Goal: Transaction & Acquisition: Purchase product/service

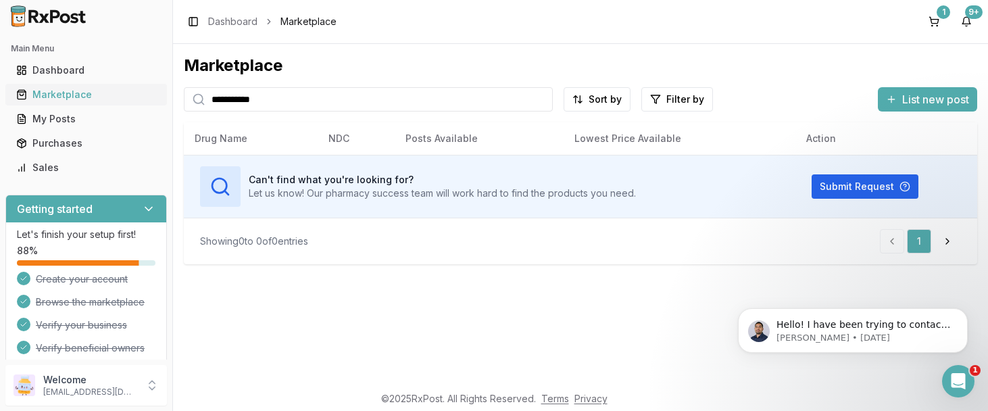
click at [49, 87] on link "Marketplace" at bounding box center [86, 94] width 151 height 24
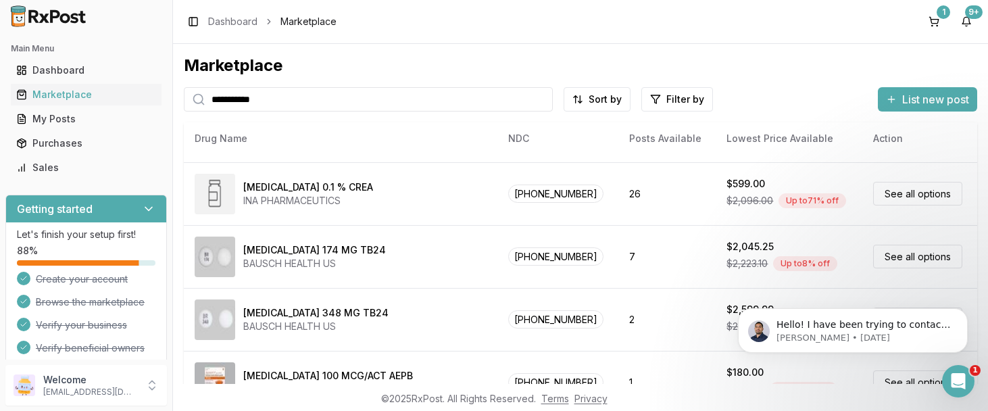
scroll to position [708, 0]
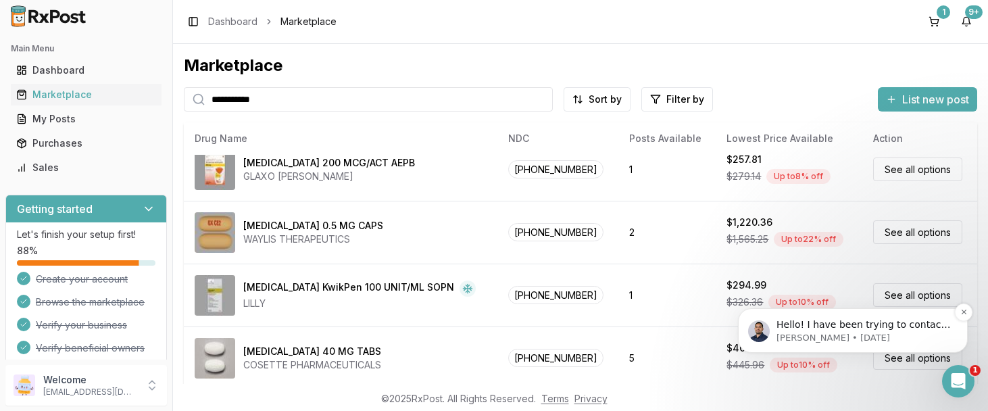
click at [853, 325] on p "Hello! I have been trying to contact pharmacy that you placed an order for [MED…" at bounding box center [863, 325] width 174 height 14
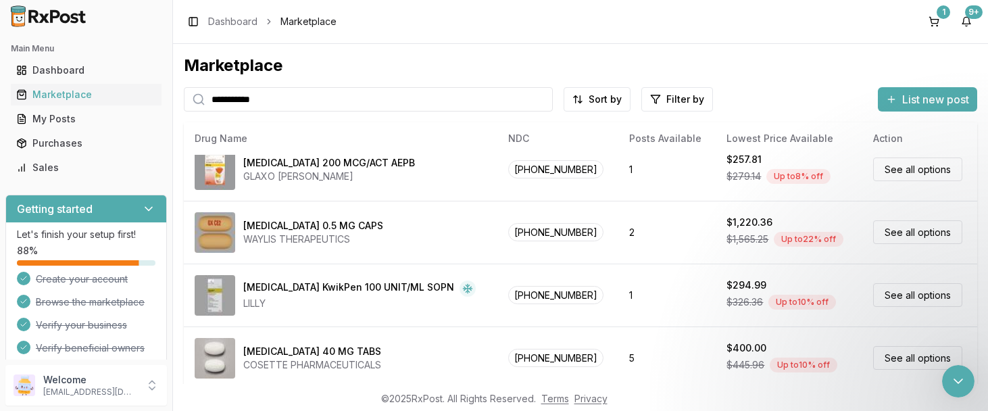
scroll to position [0, 0]
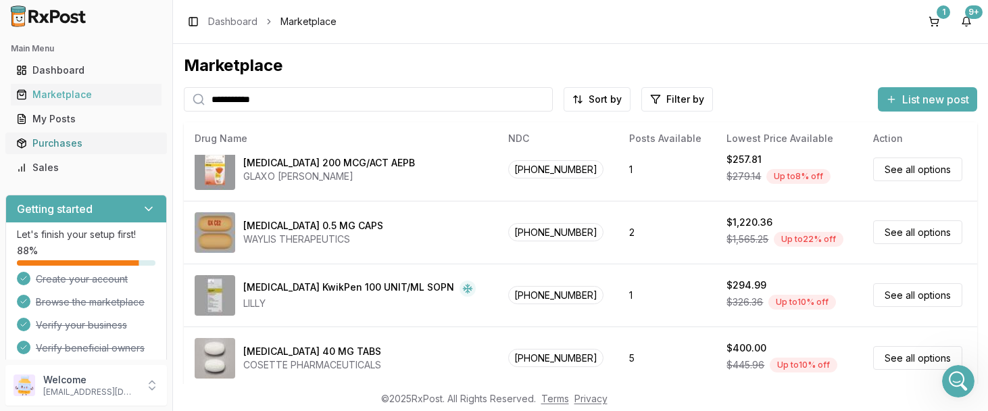
click at [64, 140] on div "Purchases" at bounding box center [86, 143] width 140 height 14
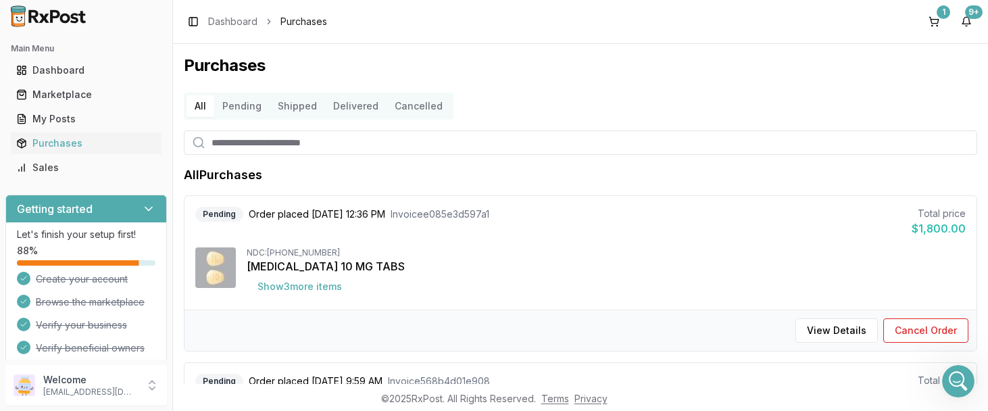
click at [241, 107] on button "Pending" at bounding box center [241, 106] width 55 height 22
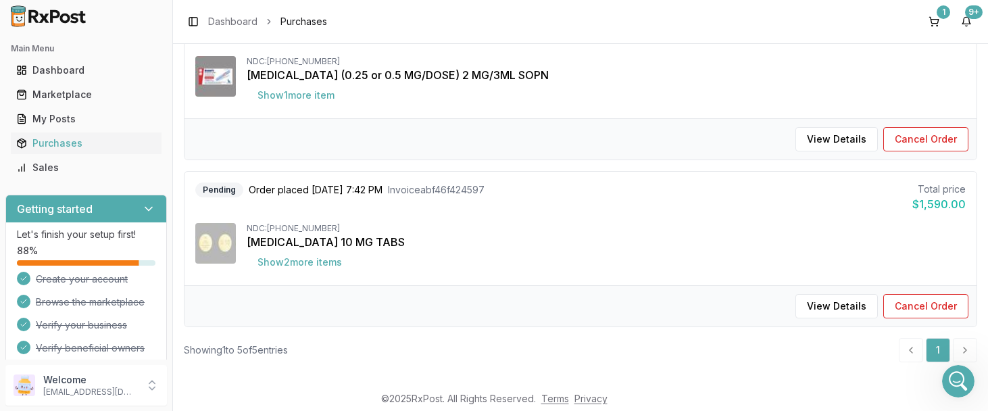
scroll to position [703, 0]
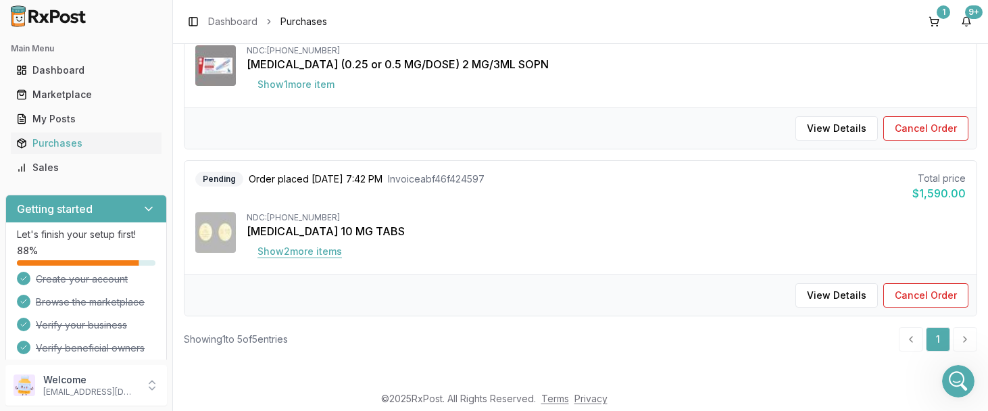
click at [330, 247] on button "Show 2 more item s" at bounding box center [300, 251] width 106 height 24
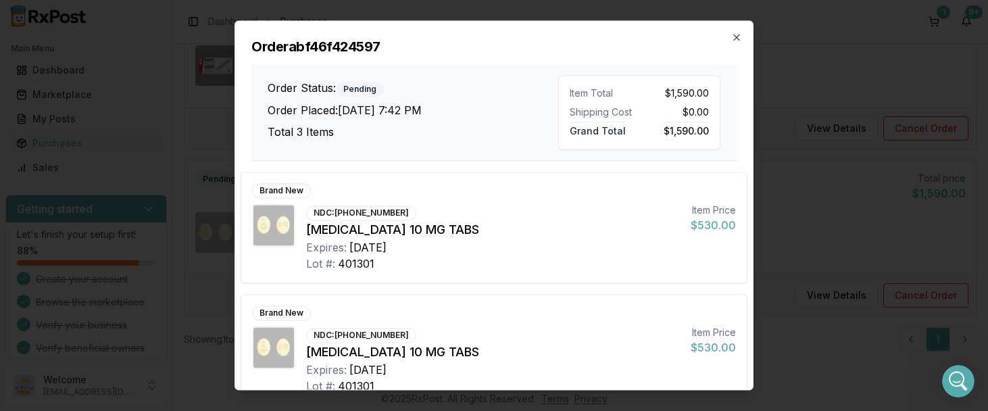
scroll to position [149, 0]
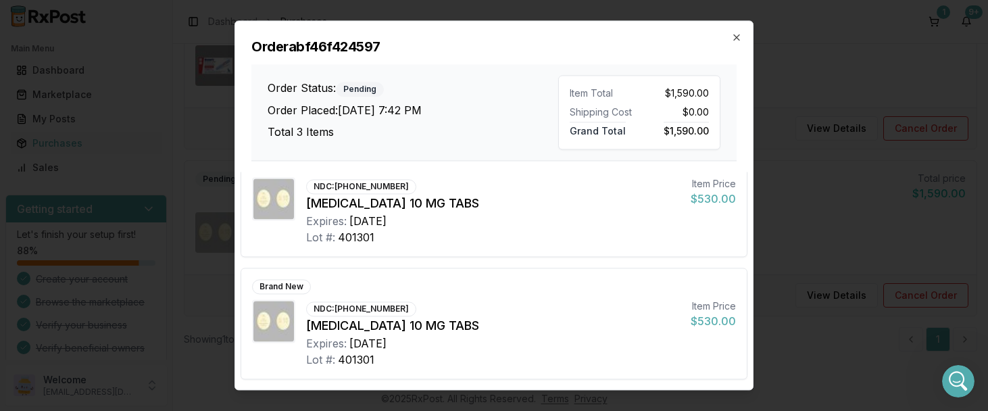
click at [368, 187] on div "NDC: [PHONE_NUMBER]" at bounding box center [361, 186] width 110 height 15
click at [733, 36] on icon "button" at bounding box center [736, 37] width 11 height 11
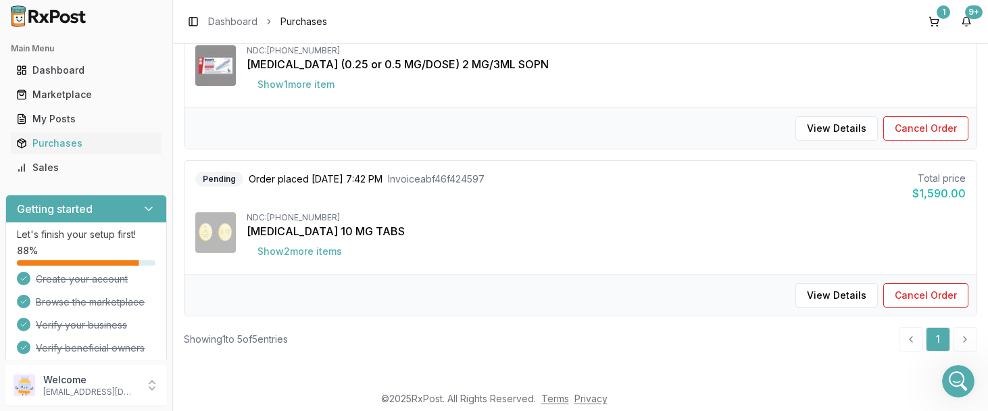
scroll to position [0, 0]
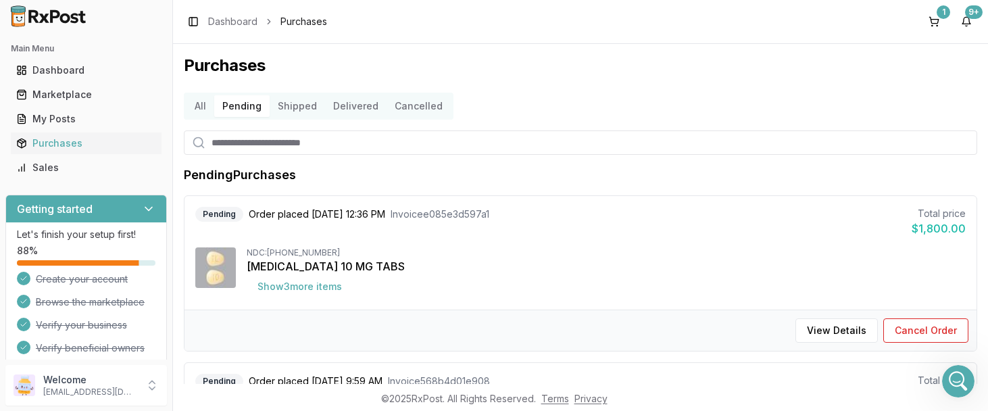
click at [245, 142] on input "search" at bounding box center [580, 142] width 793 height 24
paste input "**********"
type input "**********"
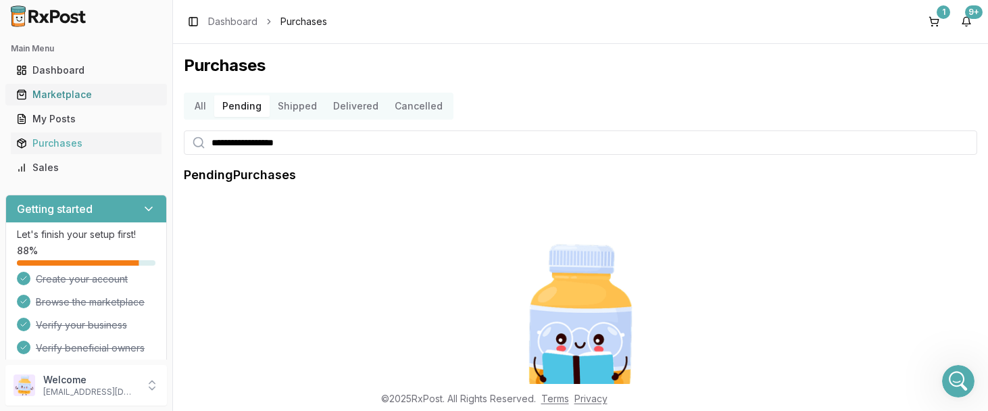
click at [68, 96] on div "Marketplace" at bounding box center [86, 95] width 140 height 14
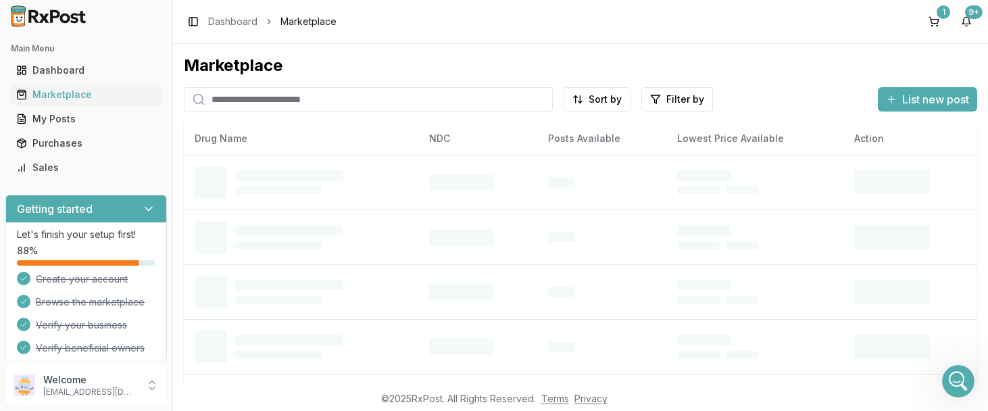
click at [274, 101] on input "search" at bounding box center [368, 99] width 369 height 24
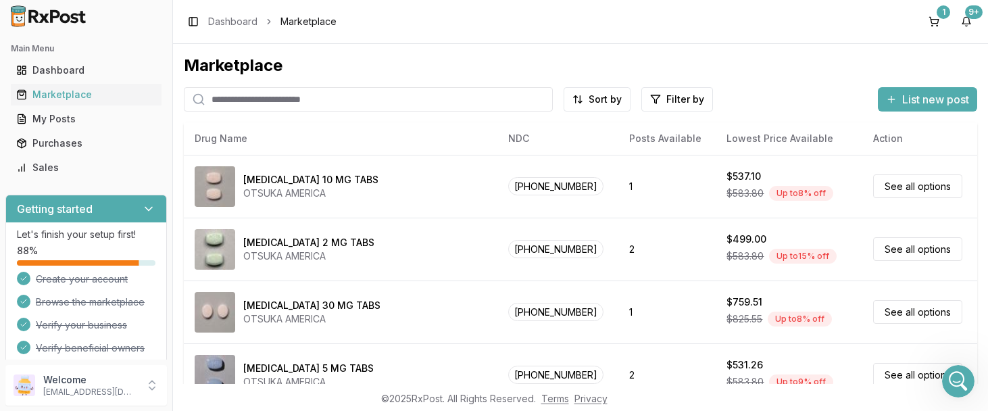
paste input "**********"
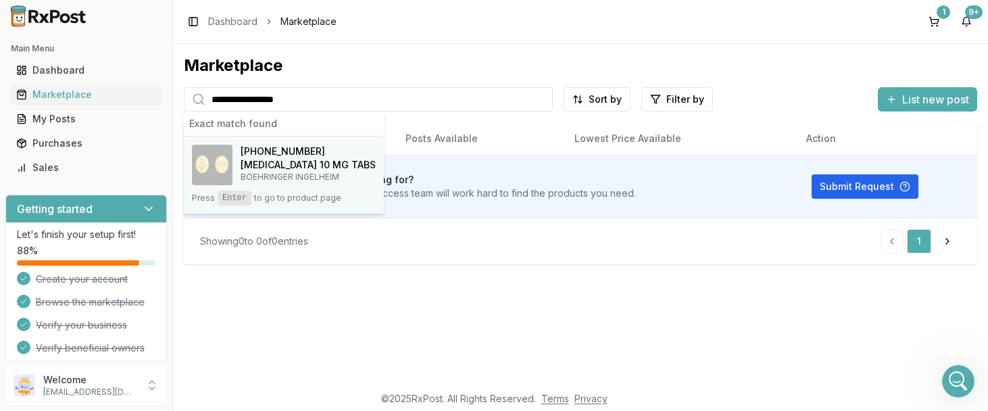
type input "**********"
click at [299, 167] on h4 "[MEDICAL_DATA] 10 MG TABS" at bounding box center [308, 165] width 135 height 14
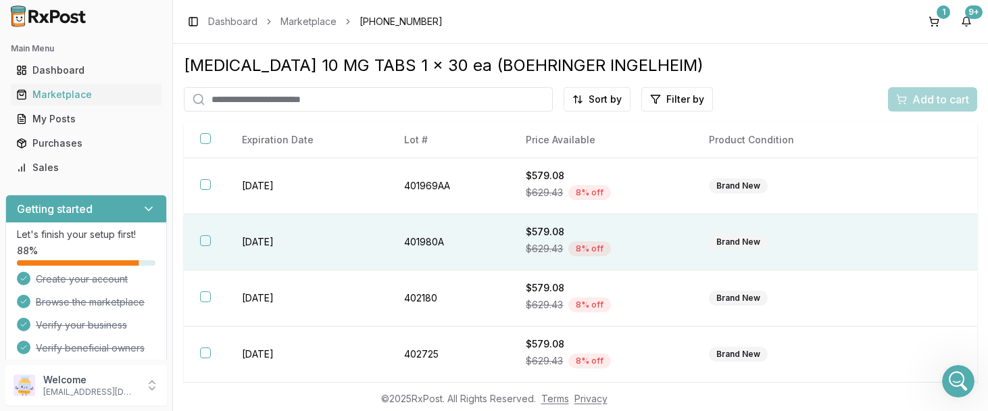
scroll to position [332, 0]
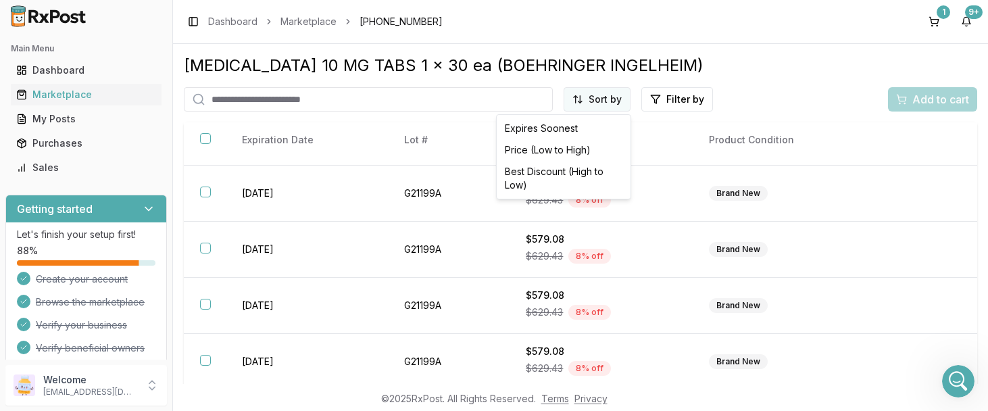
click at [612, 97] on html "Main Menu Dashboard Marketplace My Posts Purchases Sales Getting started Let's …" at bounding box center [494, 205] width 988 height 411
click at [549, 147] on div "Price (Low to High)" at bounding box center [563, 150] width 128 height 22
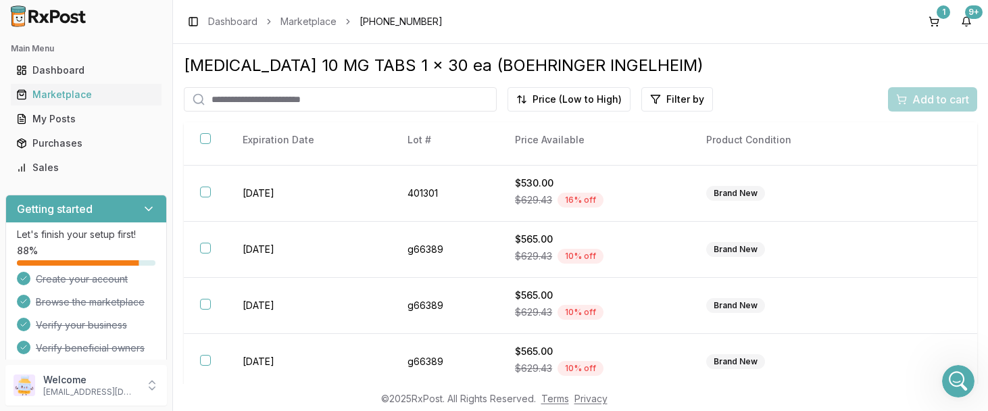
scroll to position [52, 0]
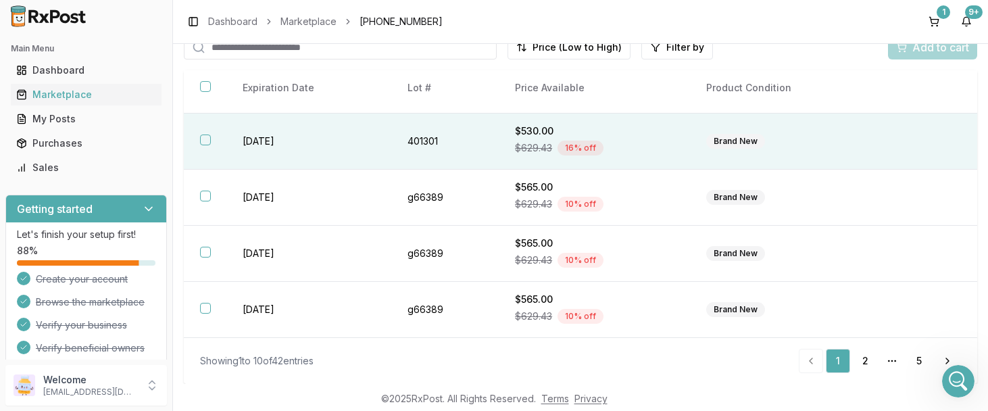
click at [742, 138] on div "Brand New" at bounding box center [735, 141] width 59 height 15
click at [937, 52] on span "Add to cart" at bounding box center [940, 47] width 57 height 16
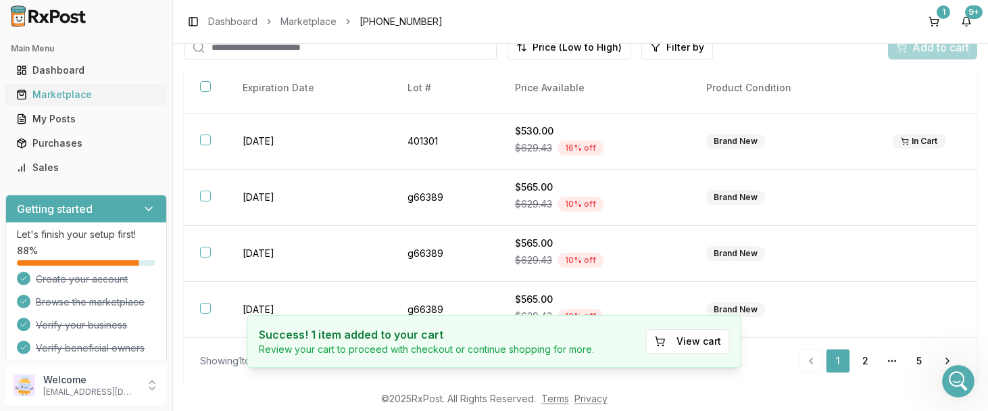
click at [66, 95] on div "Marketplace" at bounding box center [86, 95] width 140 height 14
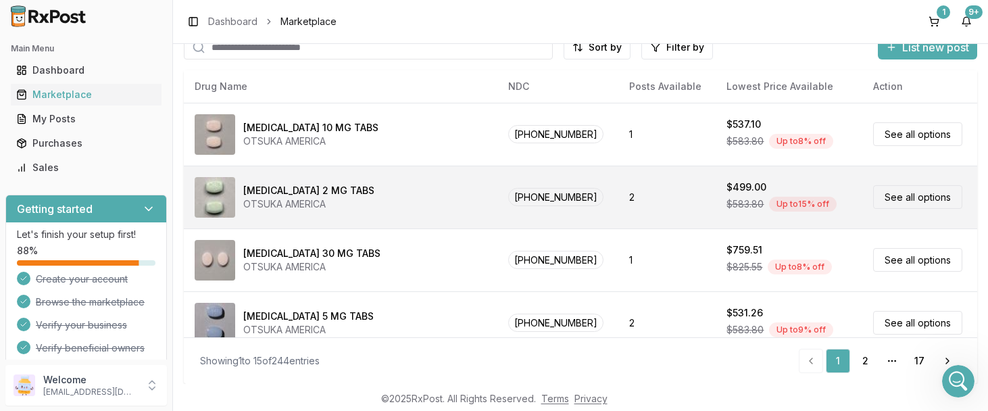
scroll to position [708, 0]
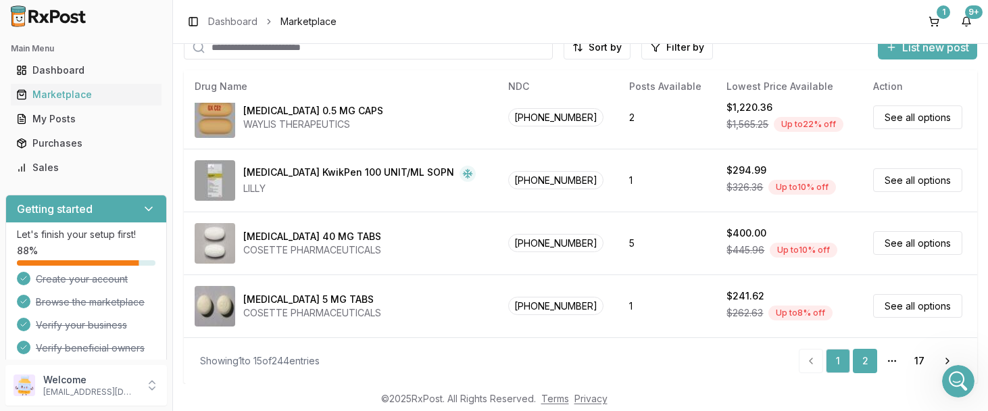
click at [865, 357] on link "2" at bounding box center [865, 361] width 24 height 24
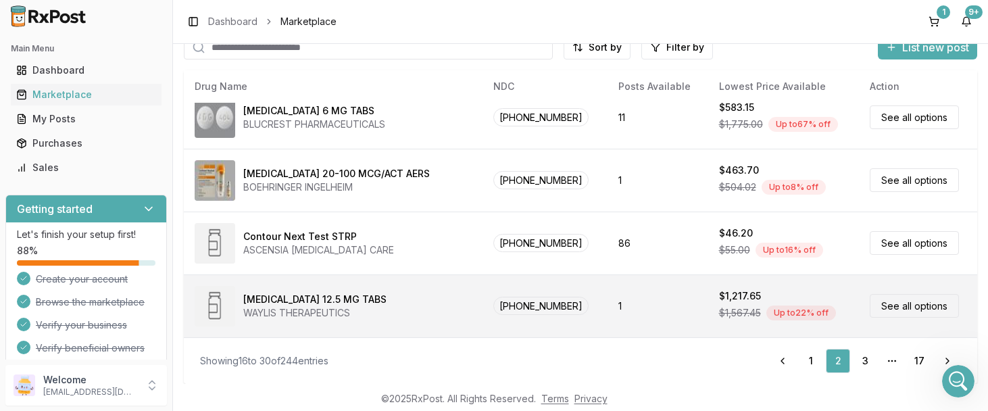
scroll to position [708, 0]
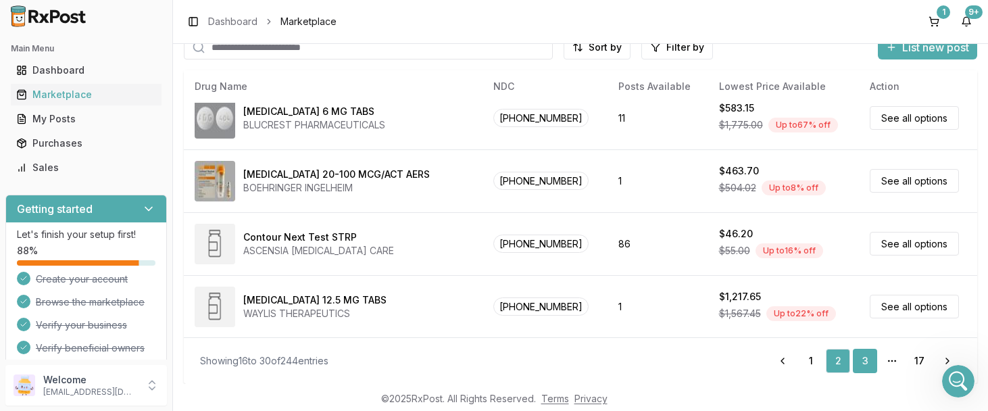
click at [866, 362] on link "3" at bounding box center [865, 361] width 24 height 24
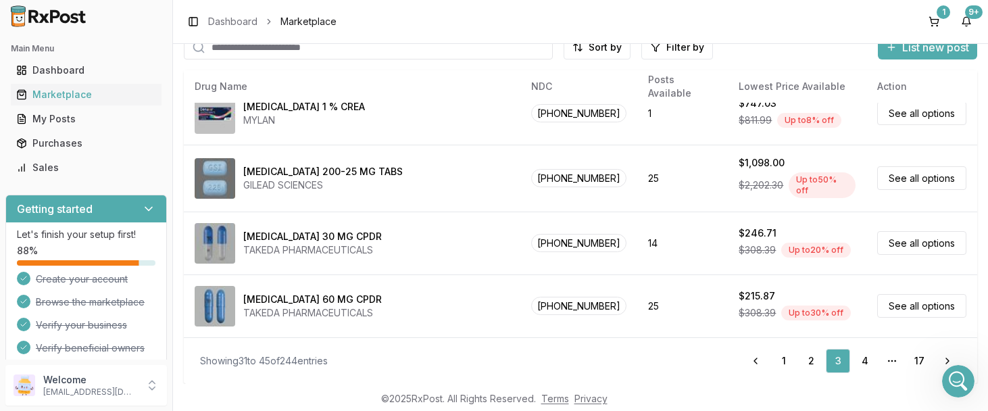
scroll to position [708, 0]
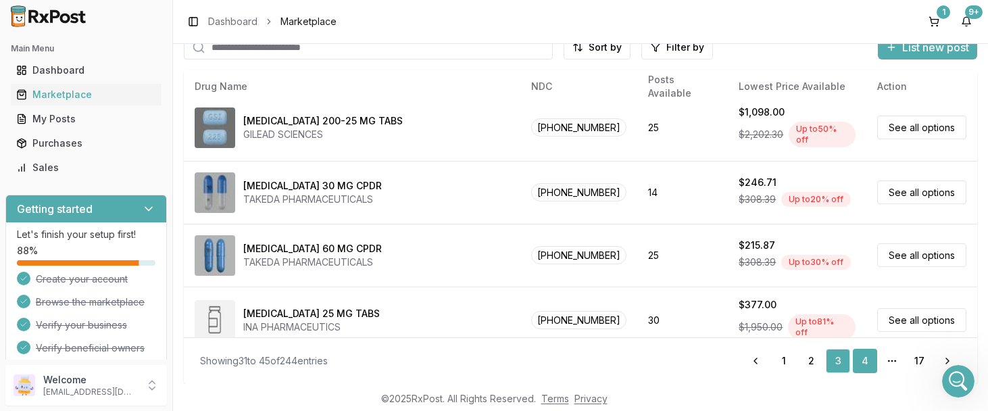
click at [864, 366] on link "4" at bounding box center [865, 361] width 24 height 24
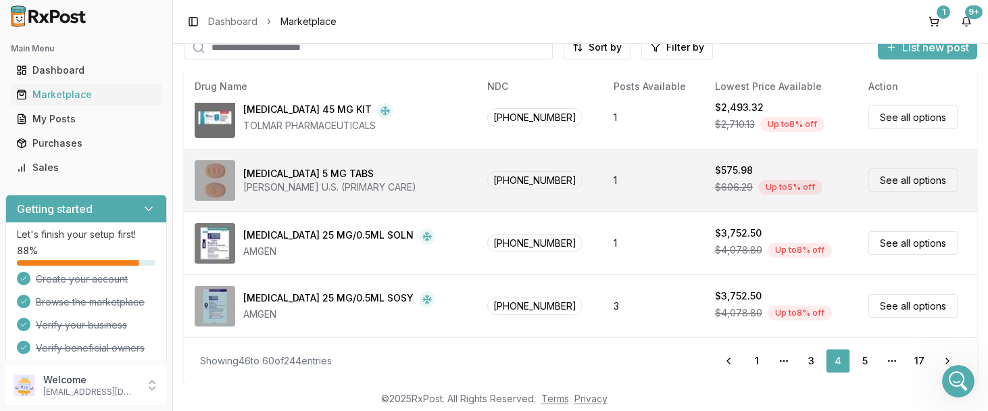
click at [906, 182] on link "See all options" at bounding box center [912, 180] width 89 height 24
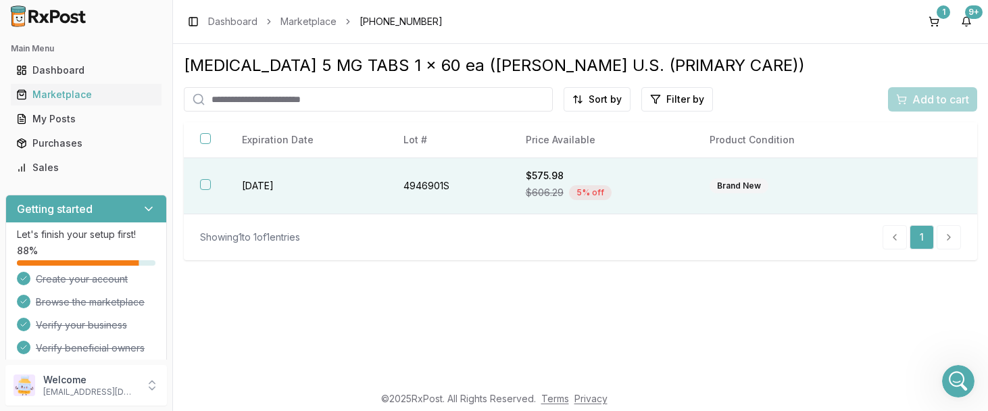
click at [203, 190] on button "button" at bounding box center [205, 184] width 11 height 11
click at [937, 95] on span "Add to cart" at bounding box center [940, 99] width 57 height 16
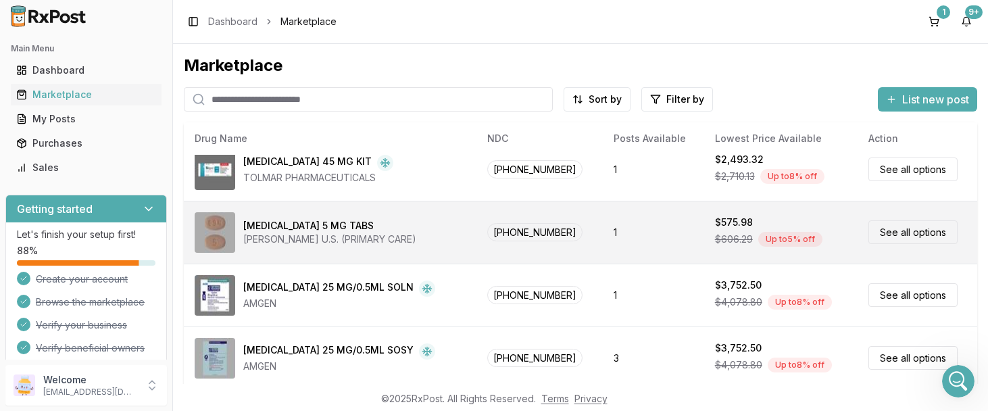
scroll to position [52, 0]
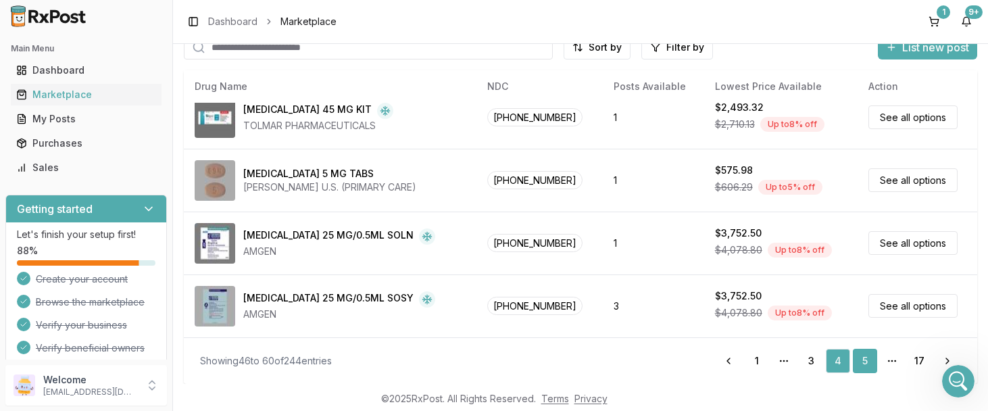
click at [865, 358] on link "5" at bounding box center [865, 361] width 24 height 24
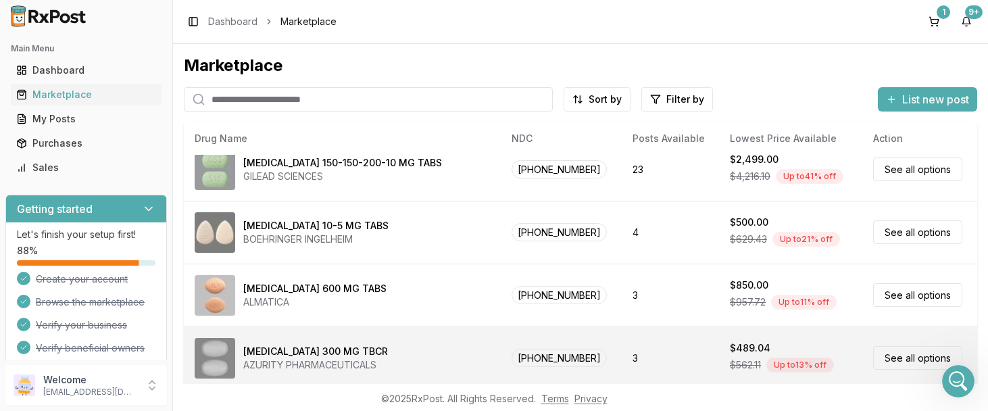
scroll to position [52, 0]
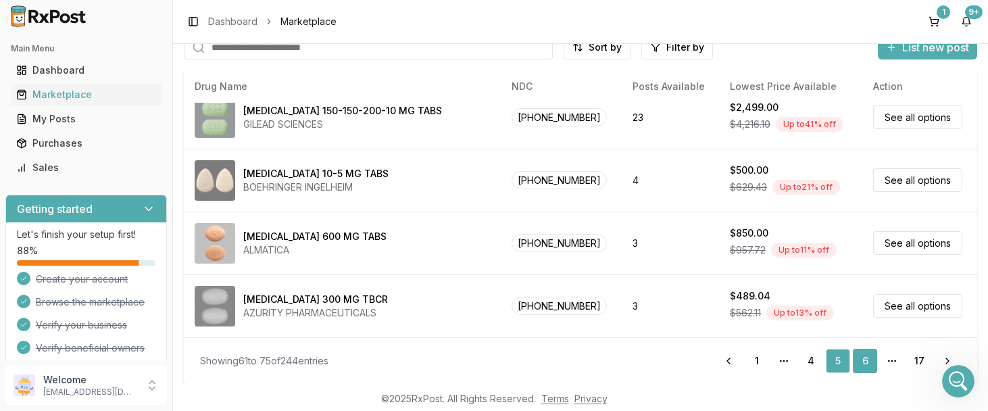
click at [864, 363] on link "6" at bounding box center [865, 361] width 24 height 24
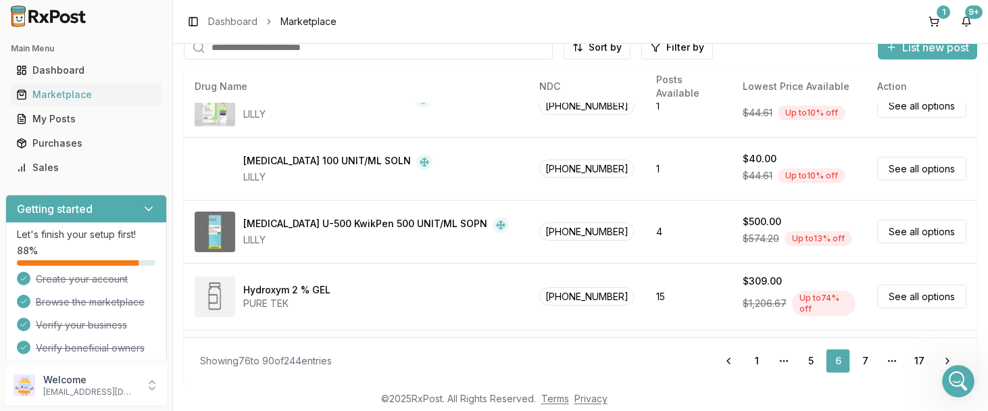
scroll to position [716, 0]
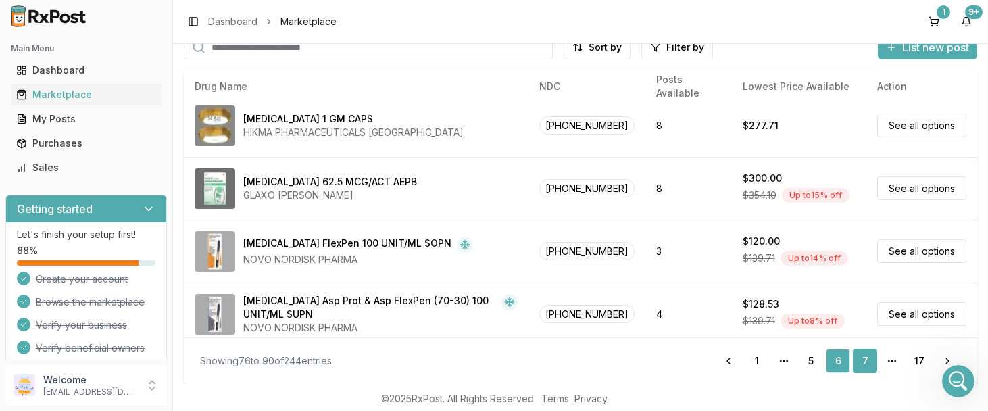
click at [863, 360] on link "7" at bounding box center [865, 361] width 24 height 24
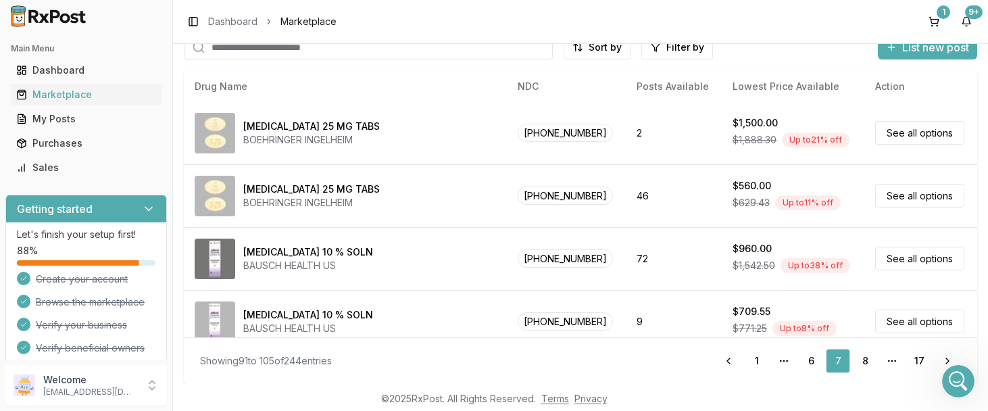
scroll to position [708, 0]
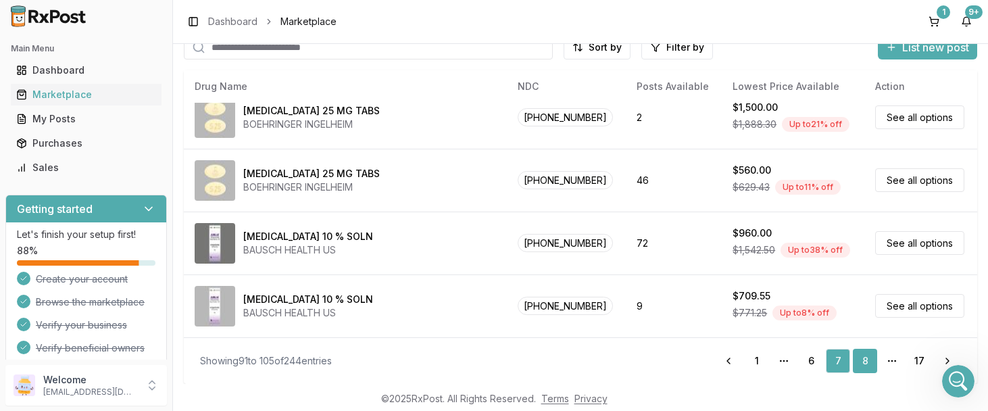
click at [866, 360] on link "8" at bounding box center [865, 361] width 24 height 24
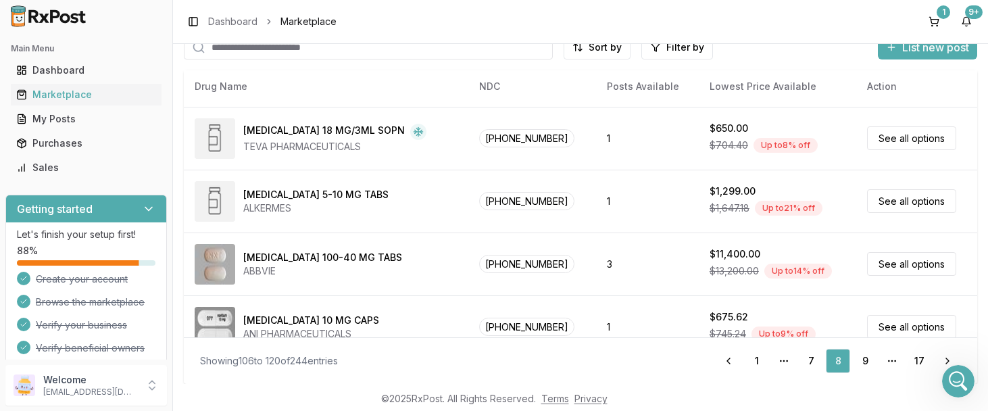
scroll to position [708, 0]
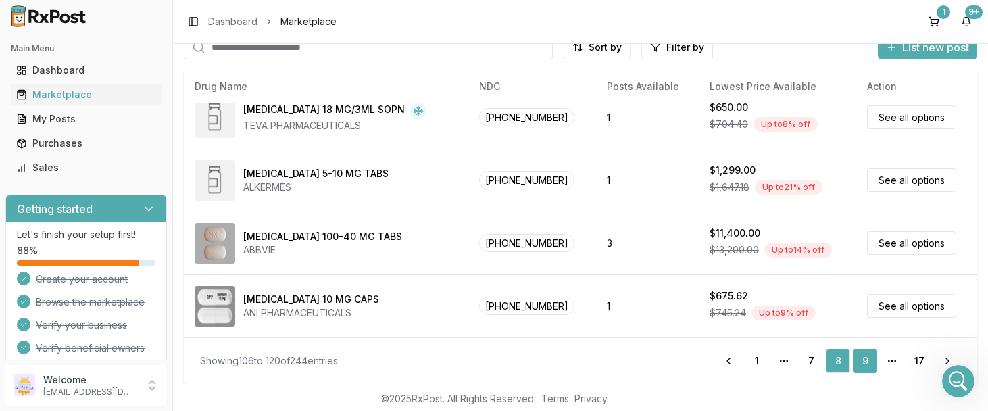
click at [866, 360] on link "9" at bounding box center [865, 361] width 24 height 24
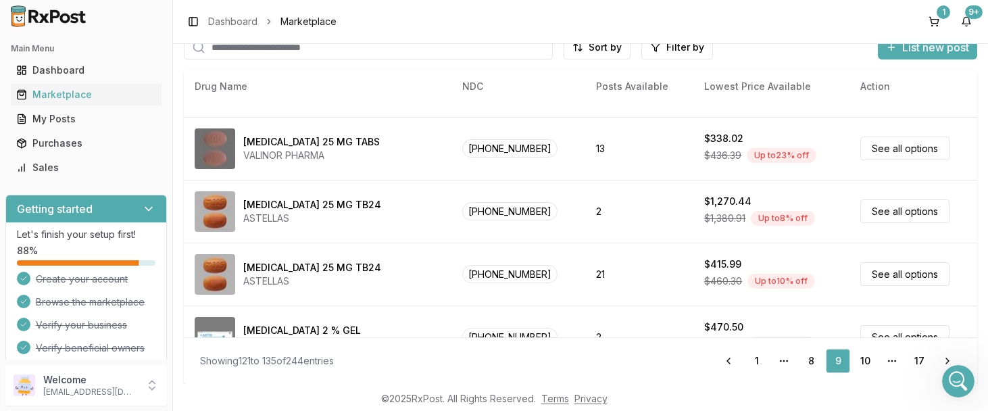
scroll to position [708, 0]
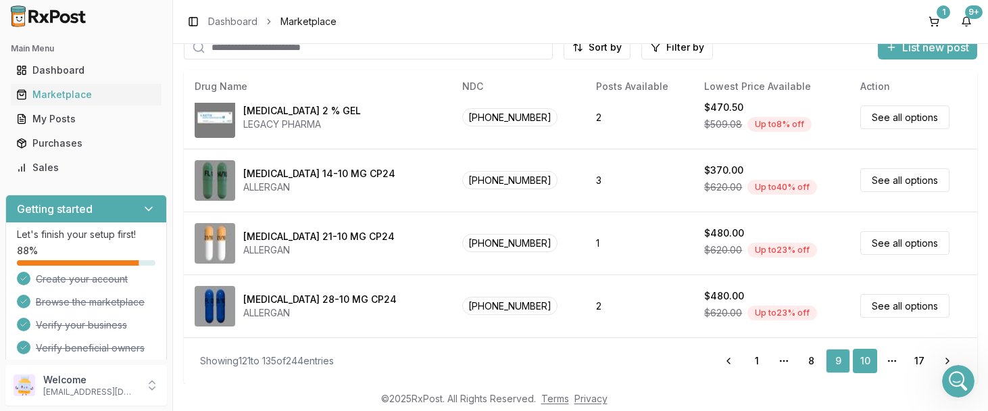
click at [866, 355] on link "10" at bounding box center [865, 361] width 24 height 24
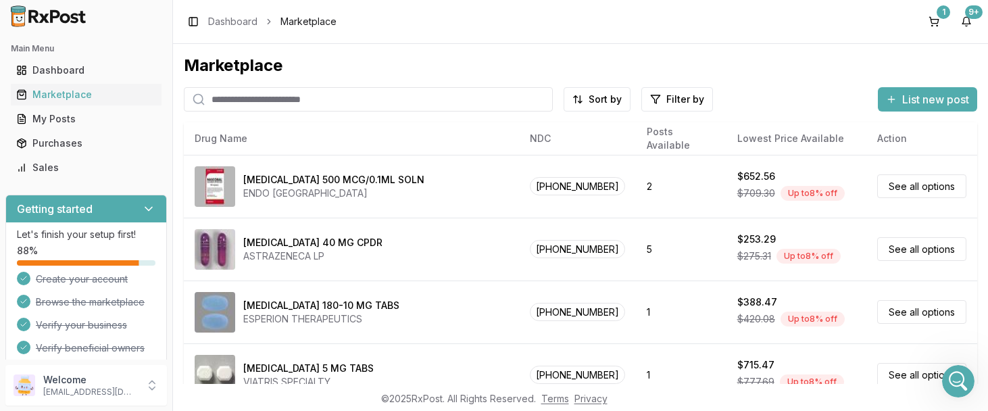
click at [366, 98] on input "search" at bounding box center [368, 99] width 369 height 24
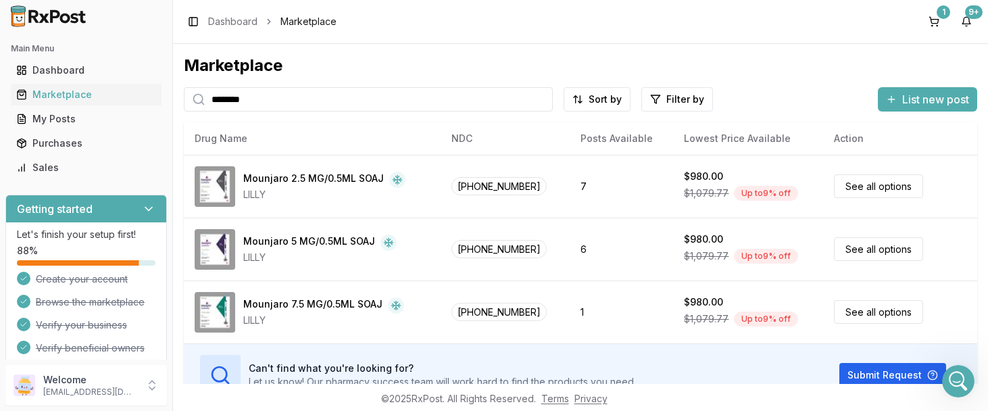
click at [317, 100] on input "********" at bounding box center [368, 99] width 369 height 24
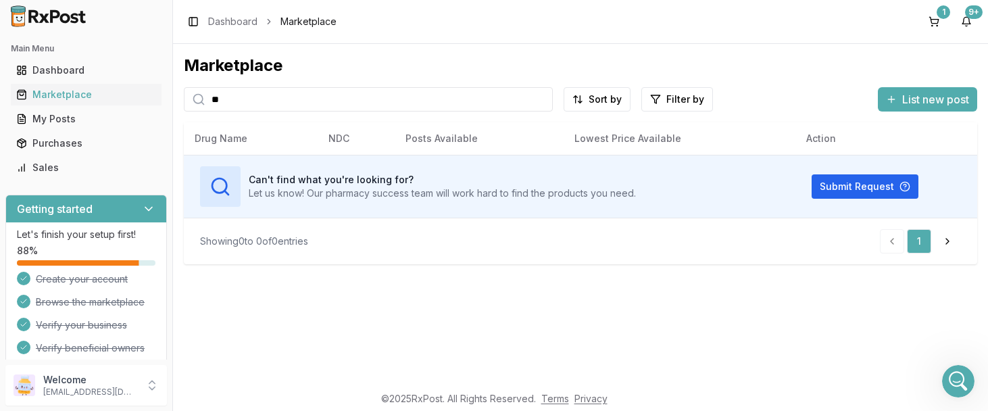
type input "*"
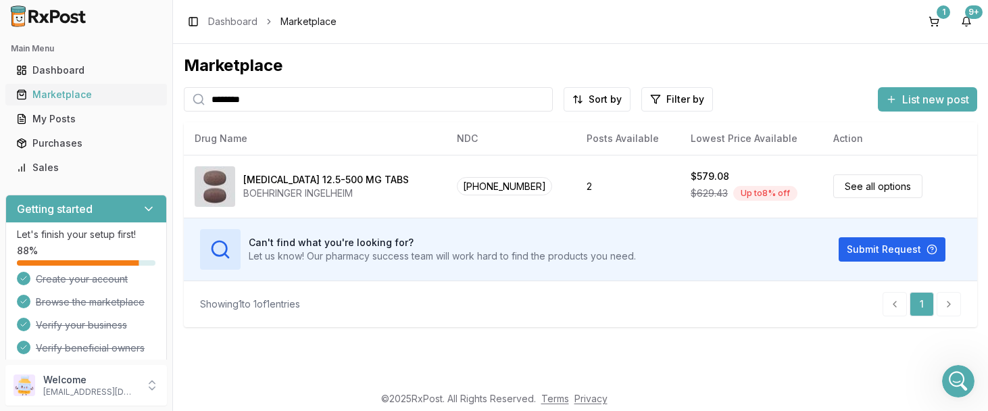
click at [73, 95] on div "Marketplace" at bounding box center [86, 95] width 140 height 14
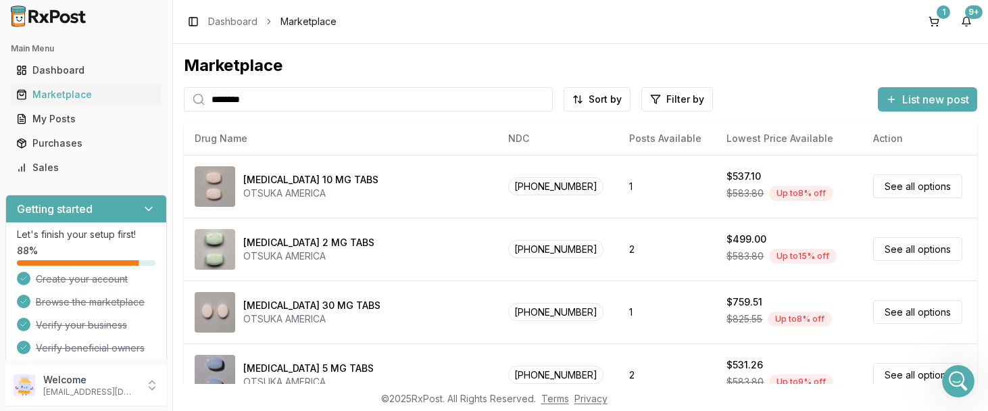
click at [236, 100] on input "********" at bounding box center [368, 99] width 369 height 24
paste input "***"
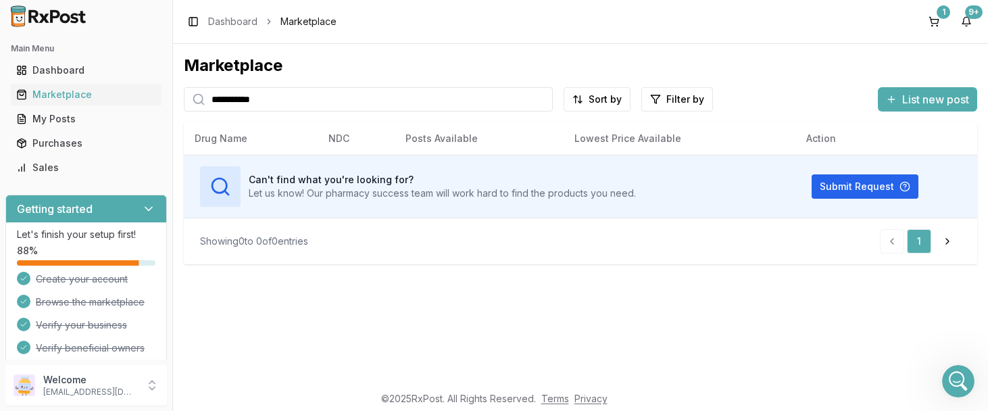
type input "**********"
